Goal: Check status: Check status

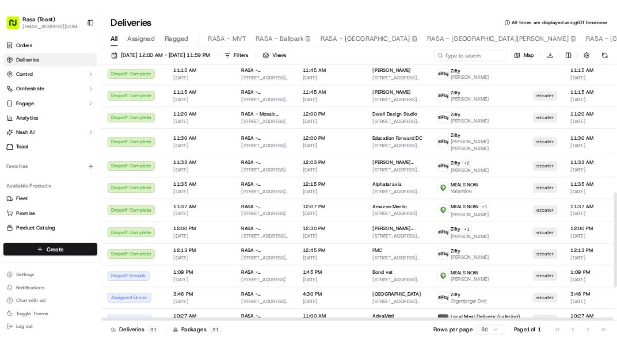
scroll to position [623, 0]
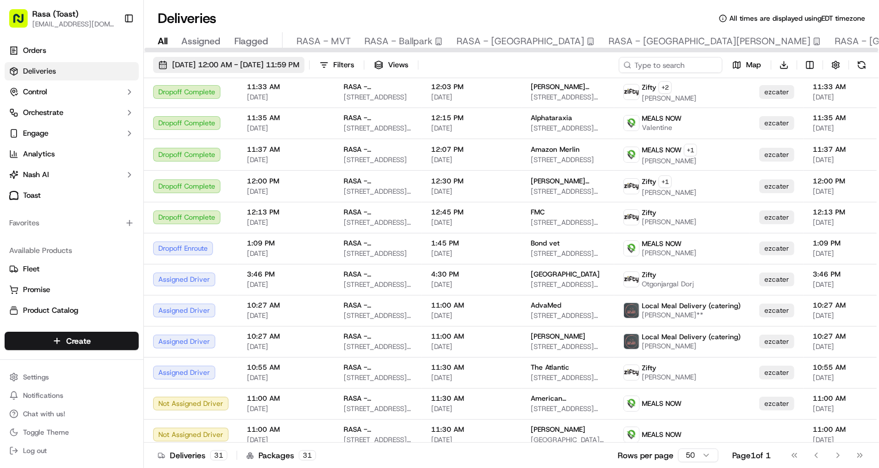
click at [299, 60] on span "[DATE] 12:00 AM - [DATE] 11:59 PM" at bounding box center [235, 65] width 127 height 10
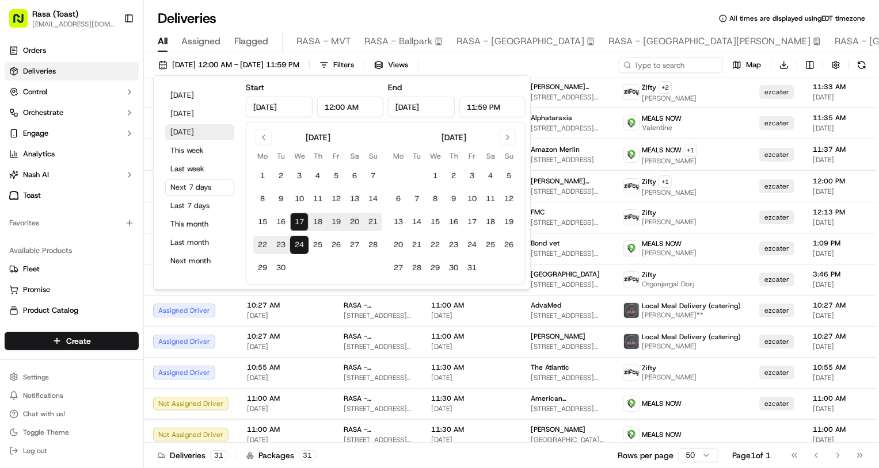
click at [203, 131] on button "[DATE]" at bounding box center [199, 132] width 69 height 16
type input "[DATE]"
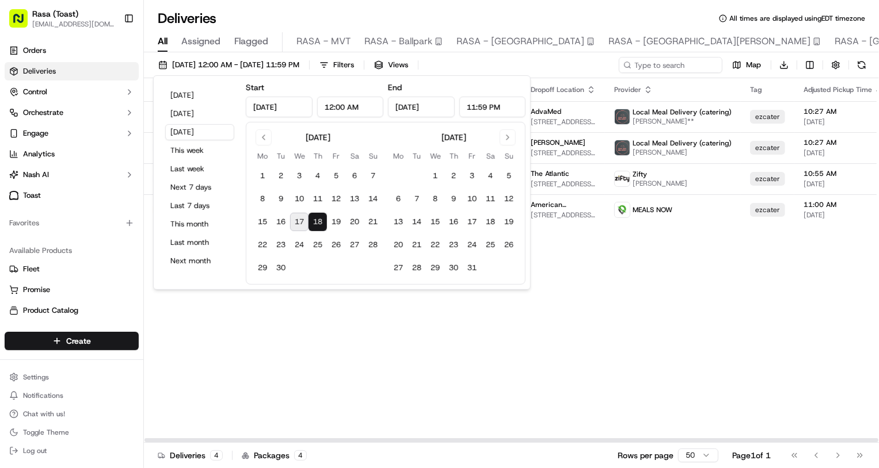
click at [608, 333] on div "Status Original Pickup Time Pickup Location Original Dropoff Time Dropoff Locat…" at bounding box center [749, 260] width 1210 height 365
